Goal: Transaction & Acquisition: Book appointment/travel/reservation

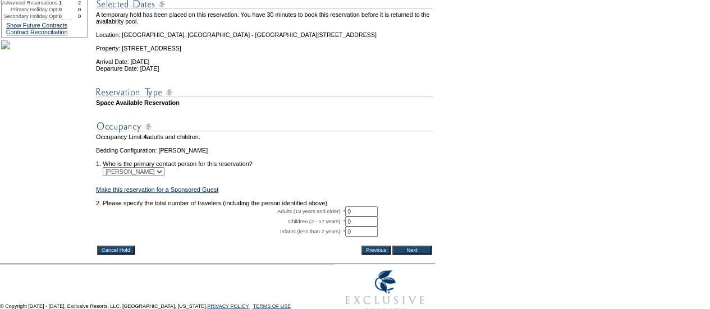
scroll to position [147, 0]
click at [369, 217] on input "0" at bounding box center [361, 212] width 33 height 10
type input "2"
click at [416, 255] on input "Next" at bounding box center [411, 250] width 39 height 9
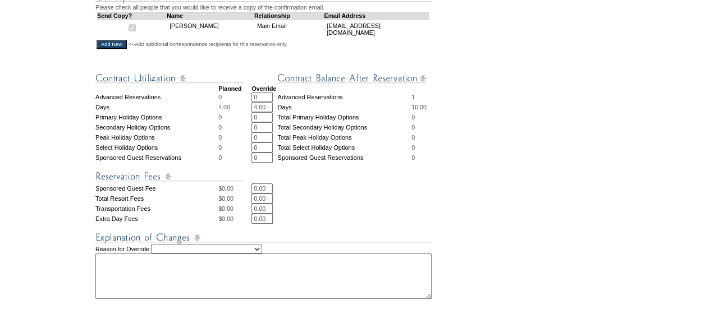
scroll to position [368, 0]
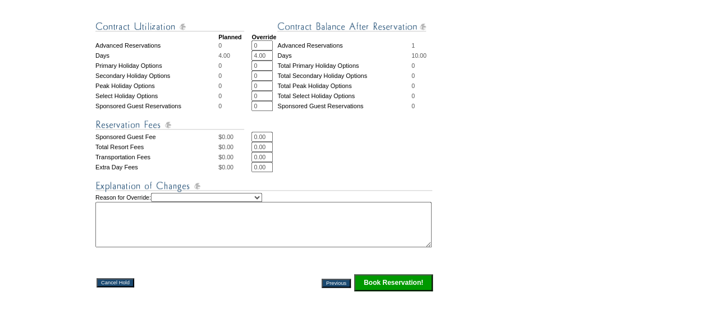
click at [262, 202] on select "Creating Continuous Stay Days Rebooked After Cancellation Editing Occupant Expe…" at bounding box center [206, 197] width 111 height 9
click at [348, 152] on td "0.00 * *" at bounding box center [343, 147] width 182 height 10
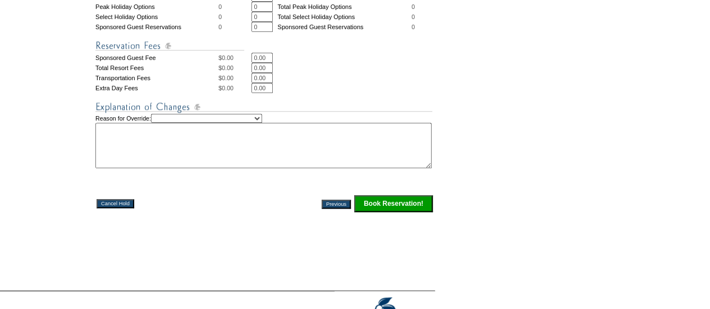
scroll to position [448, 0]
click at [403, 212] on input "Book Reservation!" at bounding box center [393, 203] width 79 height 17
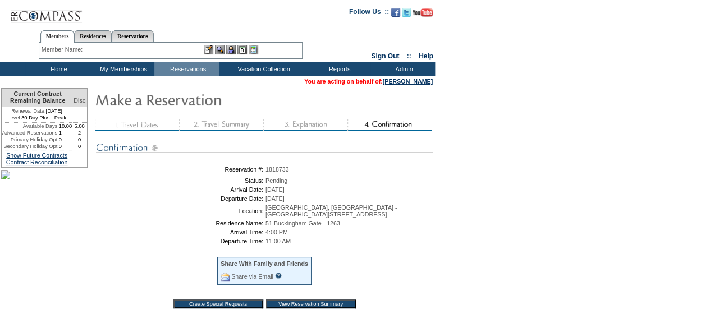
scroll to position [89, 0]
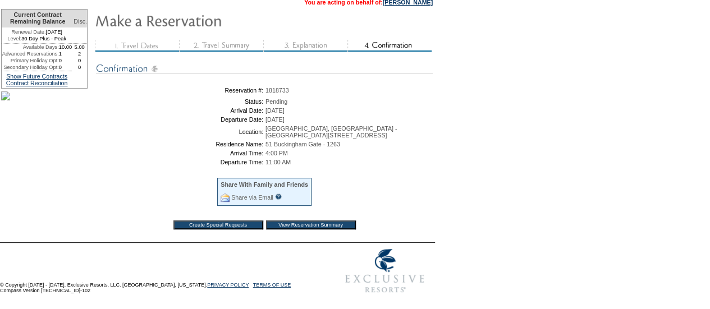
click at [291, 221] on input "View Reservation Summary" at bounding box center [311, 225] width 90 height 9
